Goal: Information Seeking & Learning: Learn about a topic

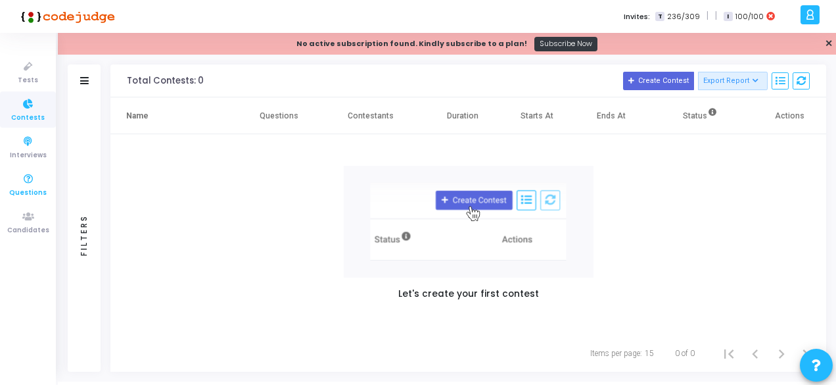
click at [32, 184] on icon at bounding box center [28, 179] width 28 height 16
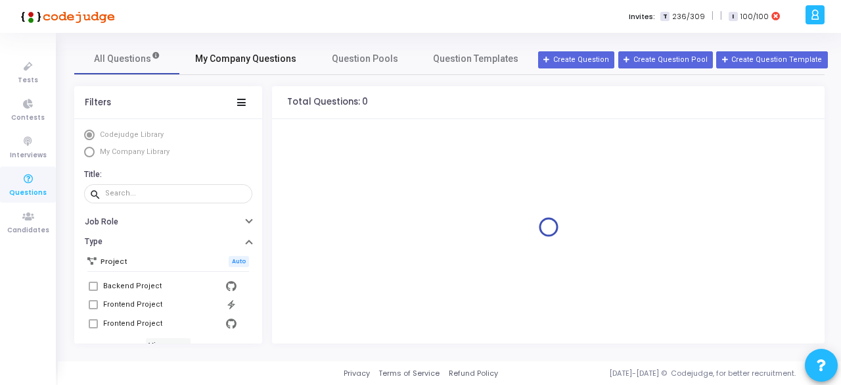
click at [213, 50] on link "My Company Questions" at bounding box center [245, 59] width 133 height 32
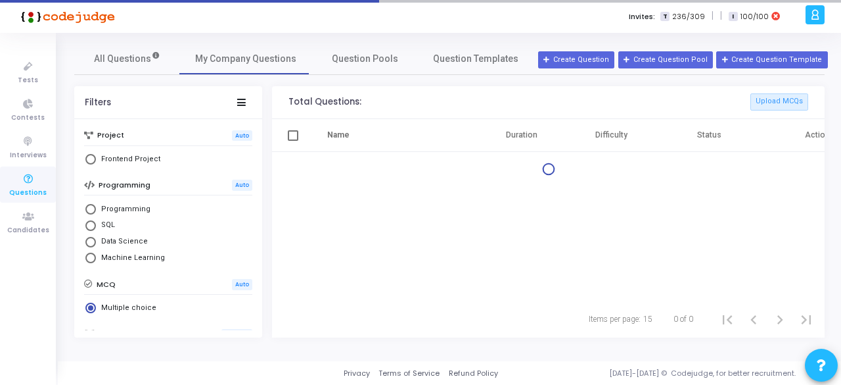
click at [93, 220] on span "Select Library" at bounding box center [90, 225] width 11 height 11
click at [93, 220] on input "SQL" at bounding box center [90, 225] width 11 height 11
radio input "true"
radio input "false"
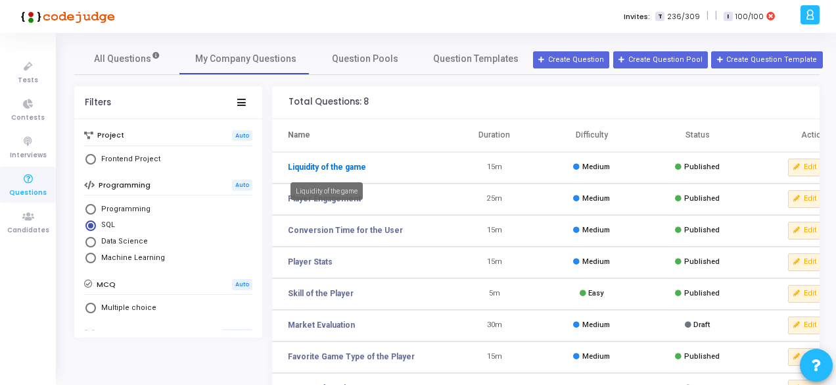
click at [339, 166] on link "Liquidity of the game" at bounding box center [327, 167] width 78 height 12
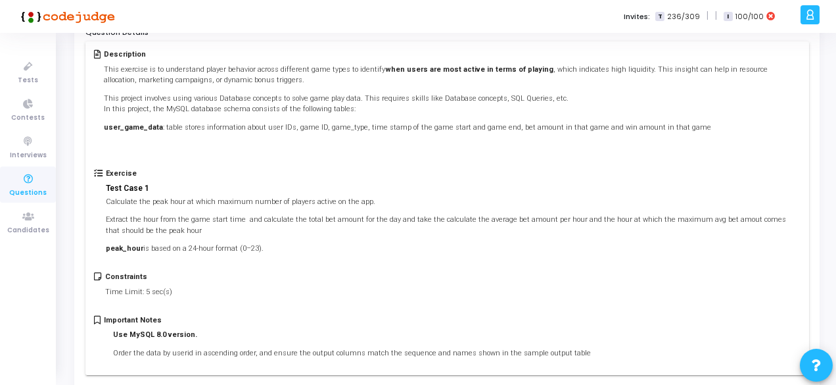
scroll to position [117, 0]
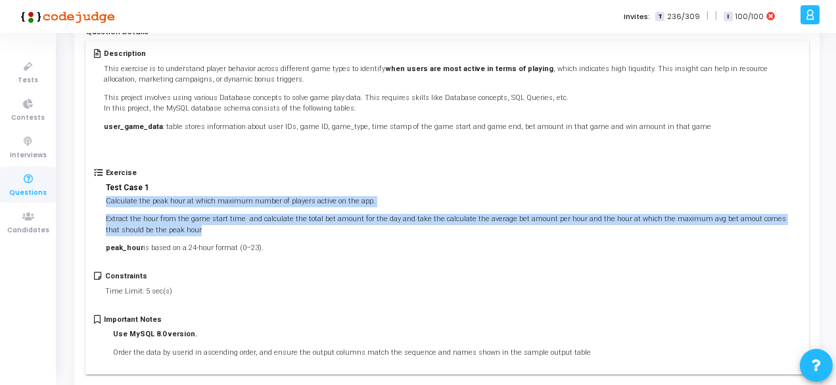
drag, startPoint x: 106, startPoint y: 202, endPoint x: 161, endPoint y: 226, distance: 59.7
click at [161, 226] on div "Calculate the peak hour at which maximum number of players active on the app. E…" at bounding box center [453, 225] width 694 height 58
copy div "Calculate the peak hour at which maximum number of players active on the app. E…"
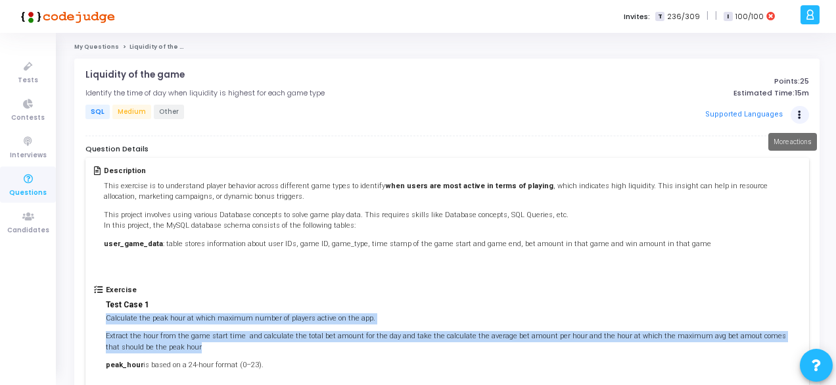
click at [796, 111] on button "Actions" at bounding box center [800, 115] width 18 height 18
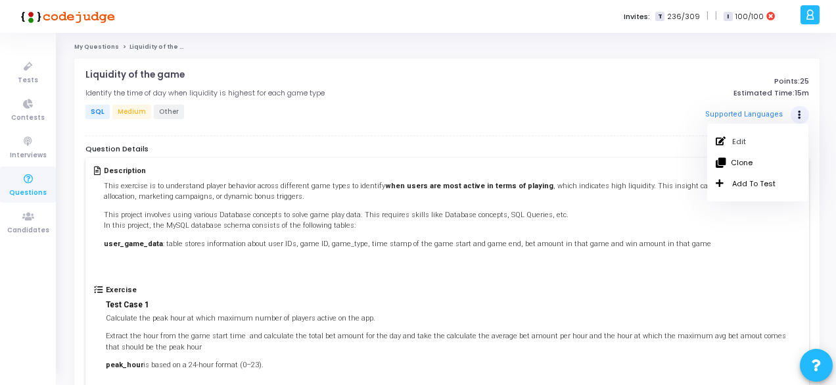
click at [517, 111] on p "SQL Medium Other" at bounding box center [323, 113] width 476 height 16
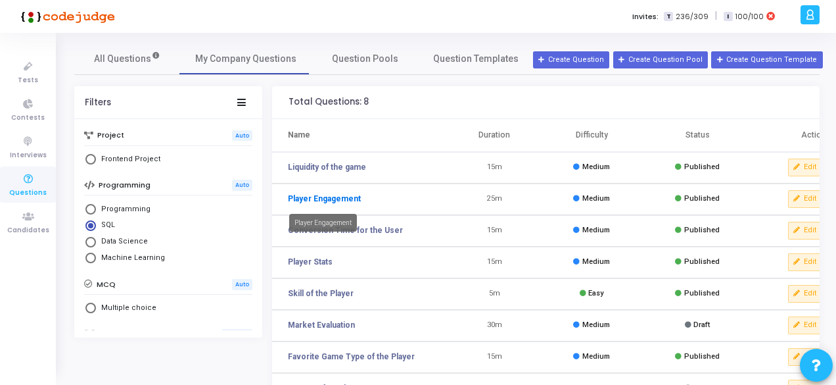
click at [304, 199] on link "Player Engagement" at bounding box center [324, 199] width 73 height 12
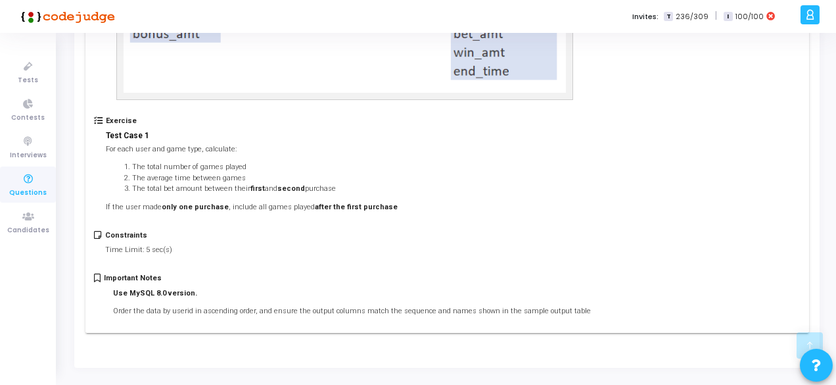
scroll to position [411, 0]
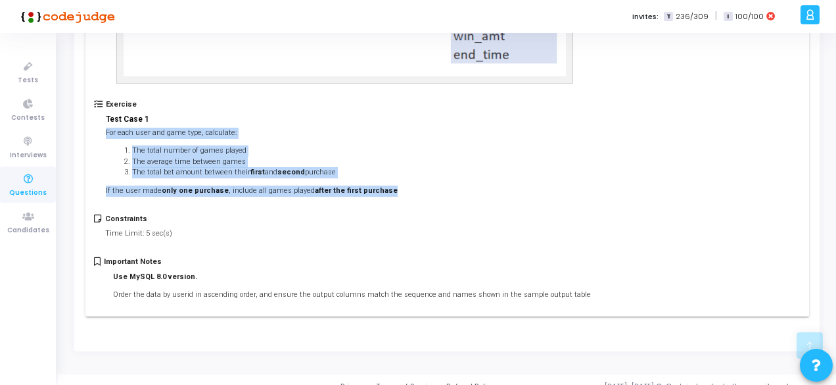
drag, startPoint x: 107, startPoint y: 122, endPoint x: 387, endPoint y: 174, distance: 284.3
click at [387, 174] on div "Exercise Test Case 1 For each user and game type, calculate: The total number o…" at bounding box center [447, 157] width 706 height 114
copy div "For each user and game type, calculate: The total number of games played The av…"
